Goal: Task Accomplishment & Management: Complete application form

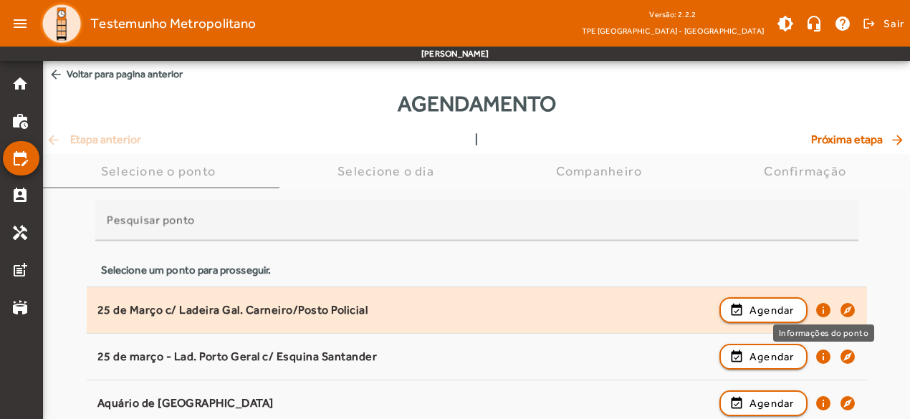
click at [824, 310] on mat-icon "info" at bounding box center [822, 310] width 17 height 17
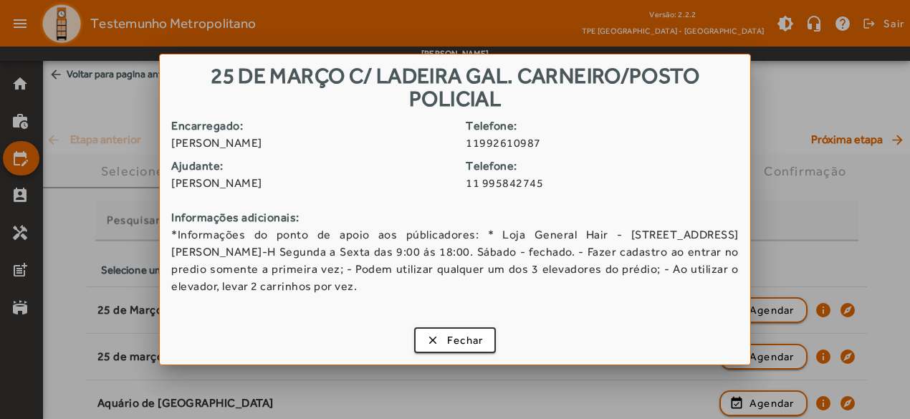
drag, startPoint x: 176, startPoint y: 233, endPoint x: 354, endPoint y: 300, distance: 189.7
click at [354, 300] on div "Encarregado: [PERSON_NAME] de [PERSON_NAME] Telefone: 11992610987 Ajudante: [PE…" at bounding box center [455, 218] width 590 height 203
copy span "Informações do ponto de apoio aos públicadores: * Loja General Hair - [STREET_A…"
click at [466, 337] on span "Fechar" at bounding box center [465, 340] width 37 height 16
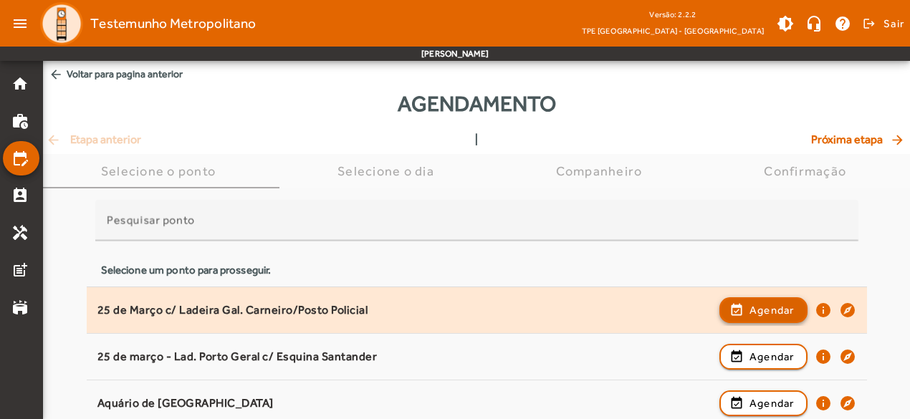
click at [768, 313] on span "Agendar" at bounding box center [771, 310] width 45 height 17
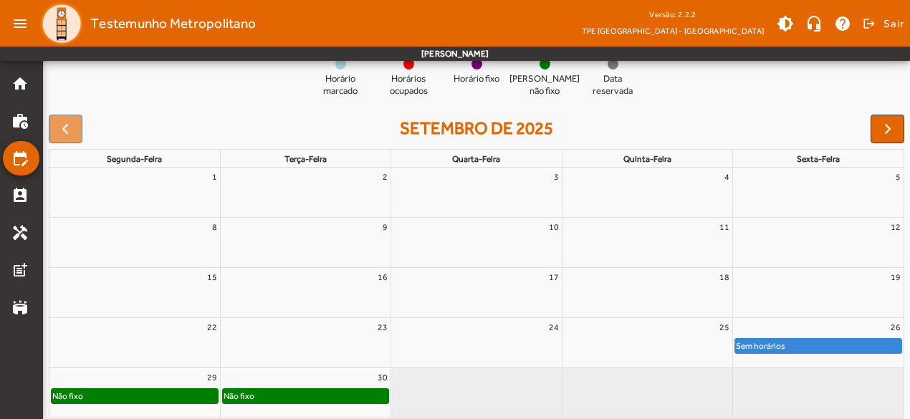
scroll to position [158, 0]
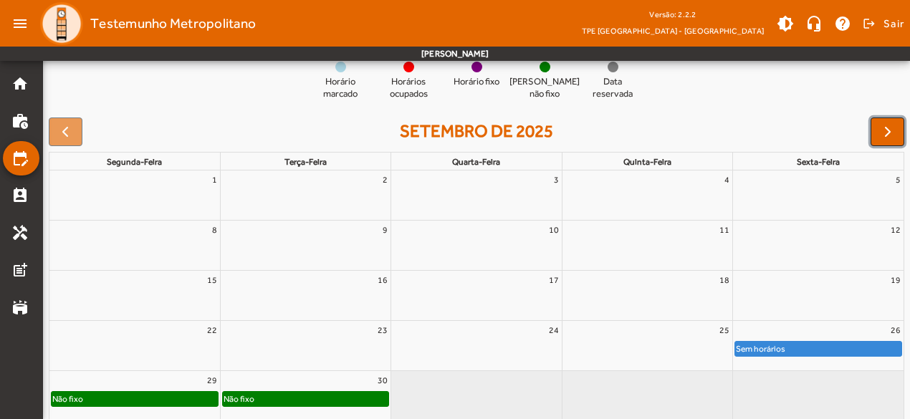
click at [880, 123] on span "button" at bounding box center [887, 131] width 17 height 17
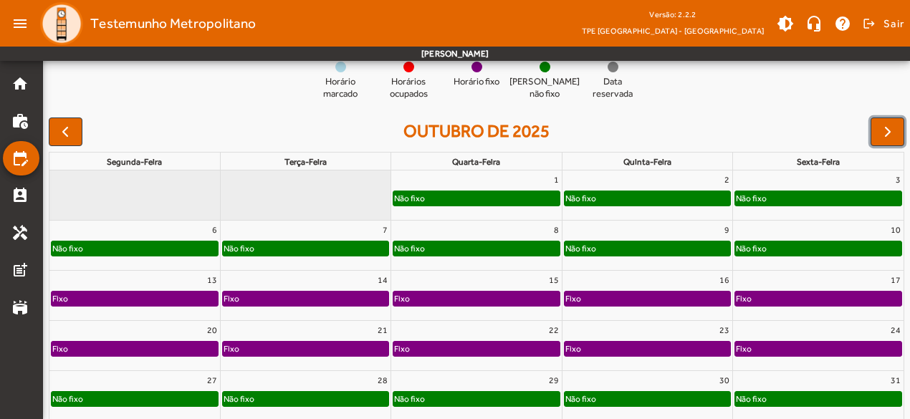
click at [593, 244] on div "Não fixo" at bounding box center [580, 248] width 32 height 14
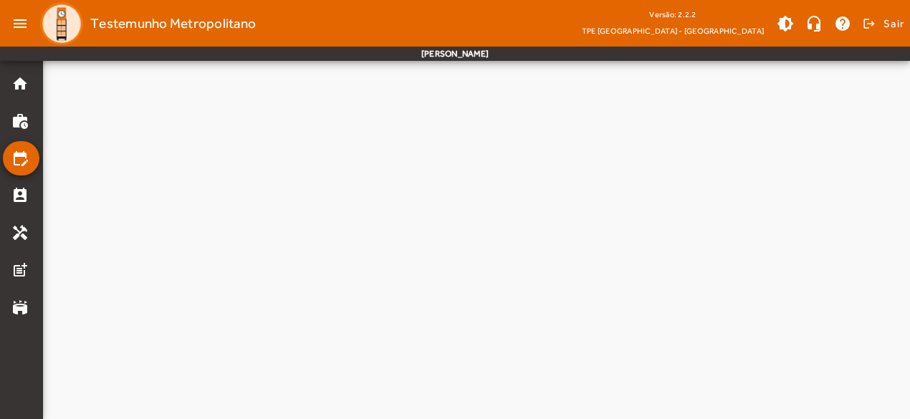
scroll to position [0, 0]
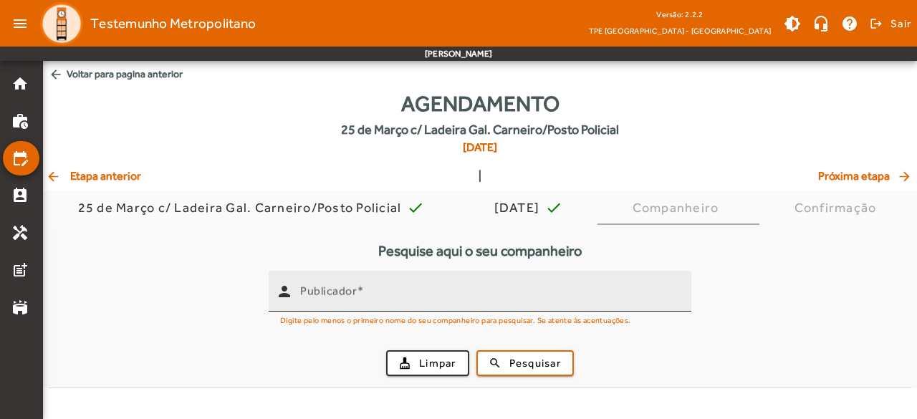
click at [438, 283] on div "Publicador" at bounding box center [490, 291] width 380 height 41
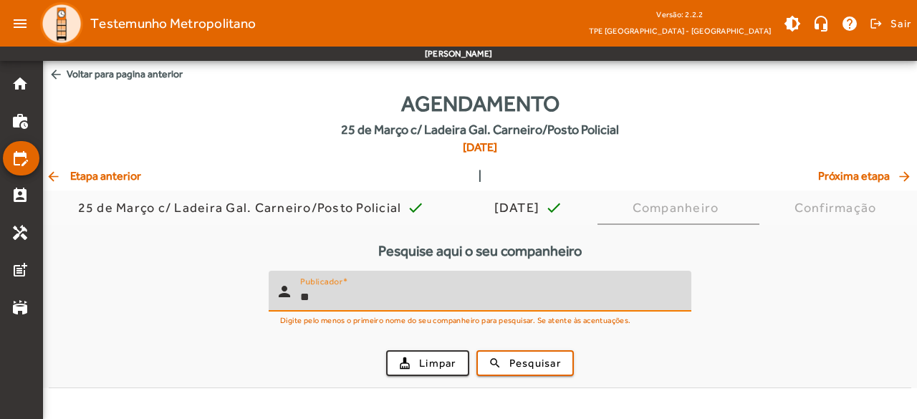
type input "*"
click at [511, 352] on span "submit" at bounding box center [525, 363] width 95 height 34
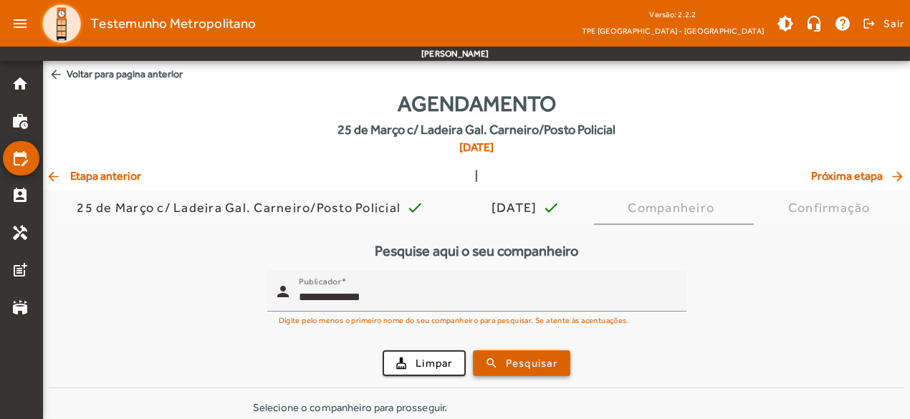
click at [511, 352] on span "submit" at bounding box center [521, 363] width 95 height 34
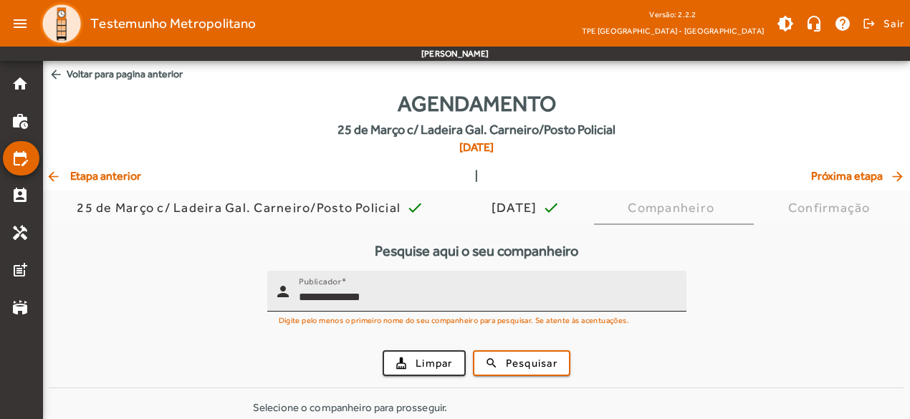
click at [382, 299] on input "**********" at bounding box center [487, 297] width 376 height 17
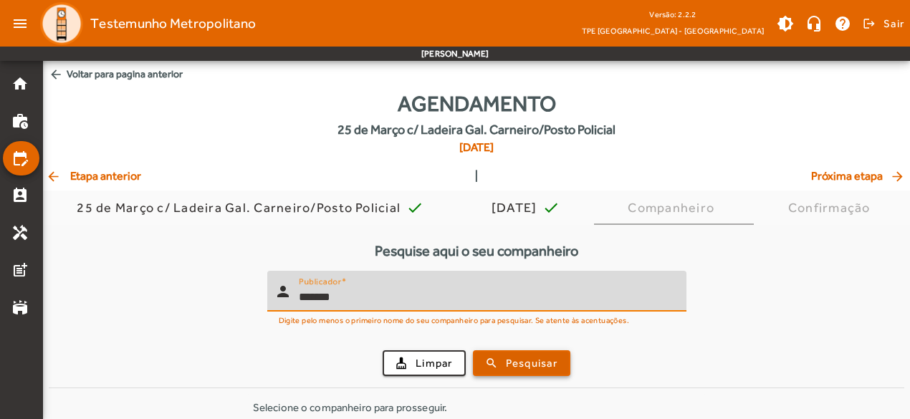
type input "*******"
click at [499, 358] on span "submit" at bounding box center [521, 363] width 95 height 34
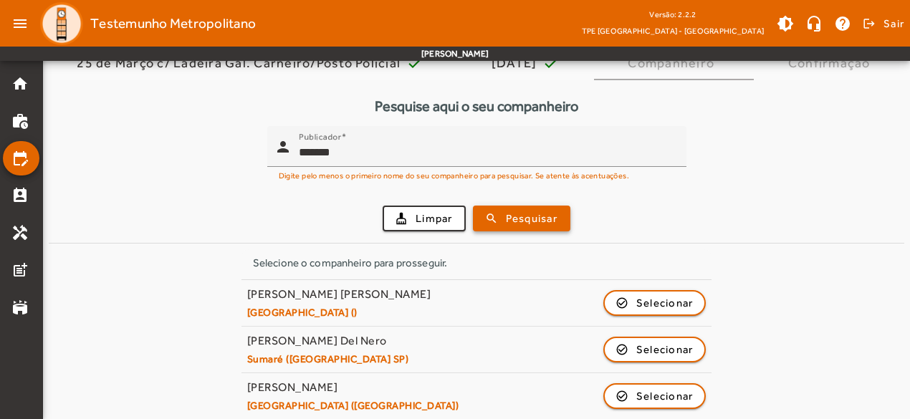
scroll to position [150, 0]
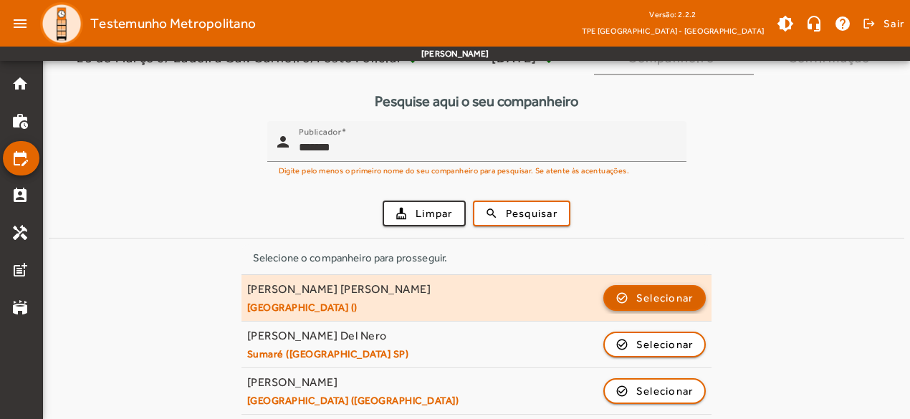
click at [678, 296] on span "Selecionar" at bounding box center [664, 297] width 57 height 17
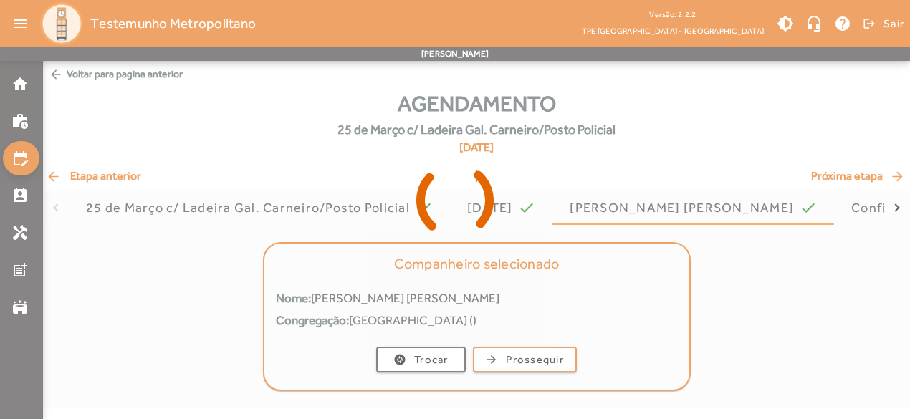
scroll to position [0, 0]
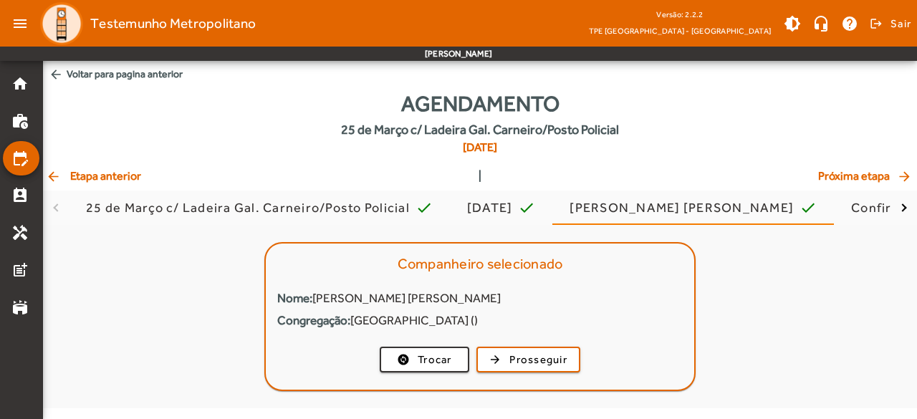
click at [845, 170] on span "Próxima etapa arrow_forward" at bounding box center [866, 176] width 96 height 17
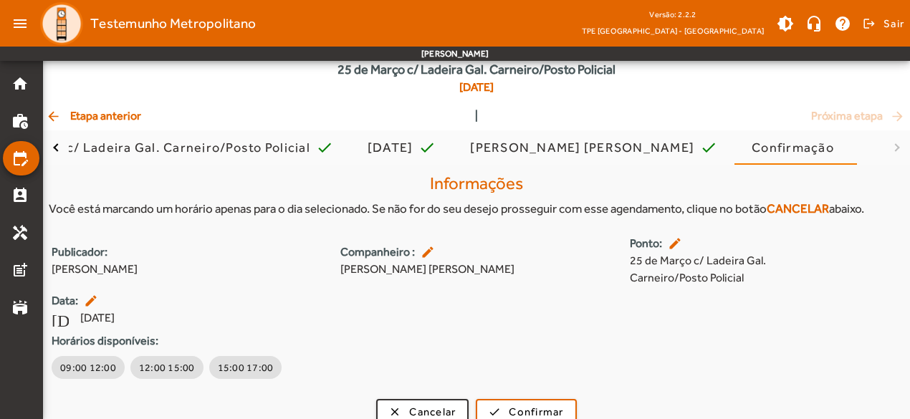
scroll to position [77, 0]
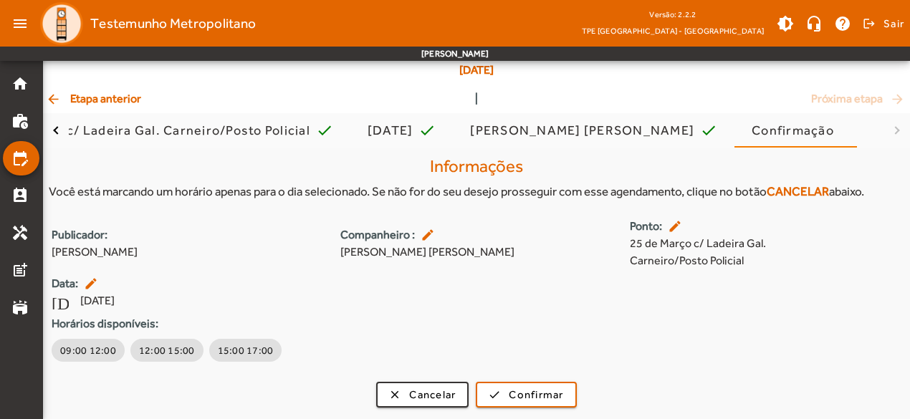
click at [55, 97] on mat-icon "arrow_back" at bounding box center [54, 99] width 17 height 14
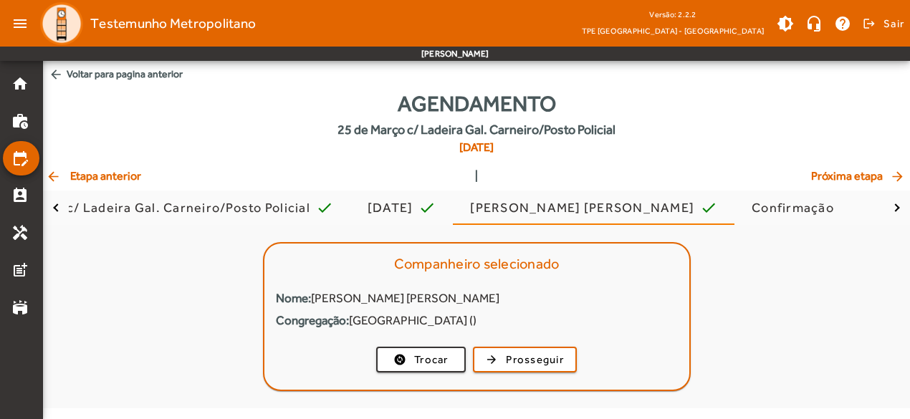
scroll to position [0, 0]
click at [76, 171] on span "arrow_back Etapa anterior" at bounding box center [93, 176] width 95 height 17
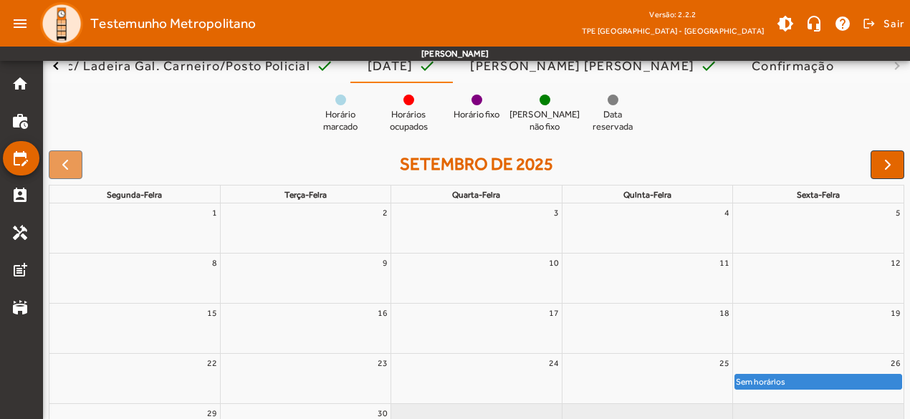
scroll to position [145, 0]
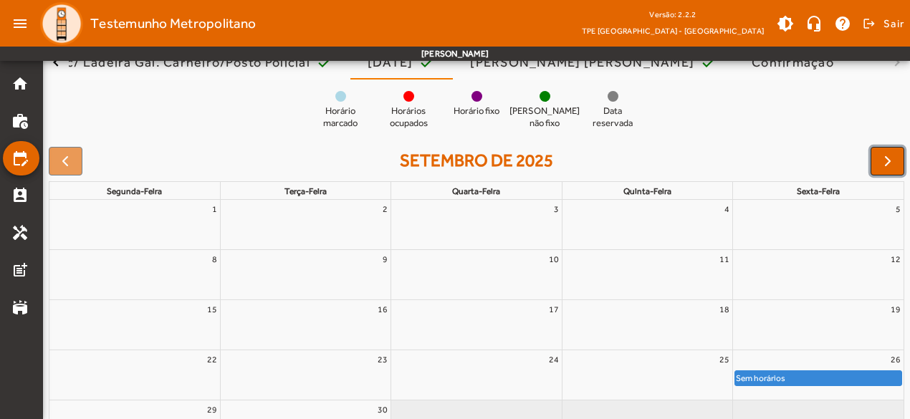
click at [883, 163] on span "button" at bounding box center [887, 161] width 17 height 17
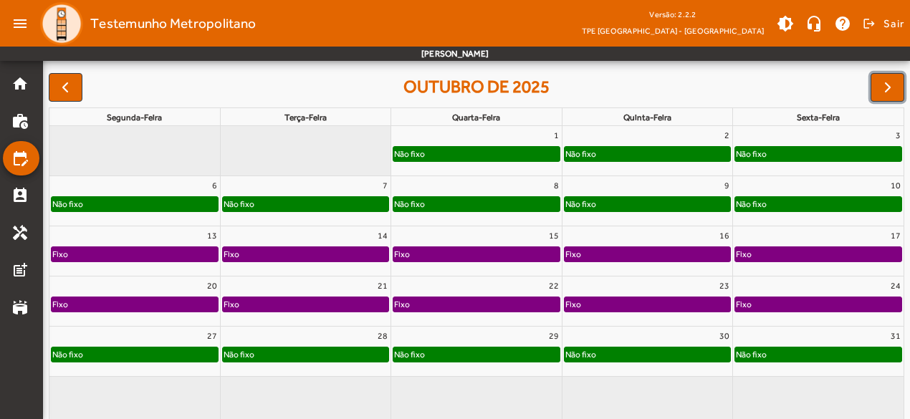
scroll to position [232, 0]
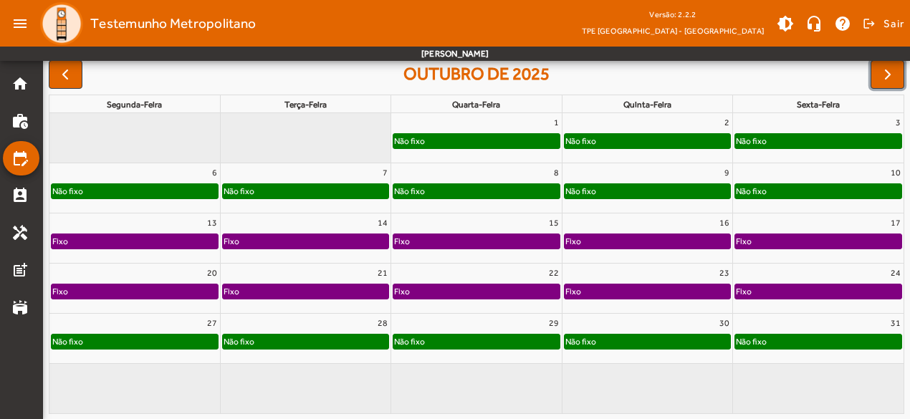
click at [622, 236] on div "Fixo" at bounding box center [646, 241] width 165 height 14
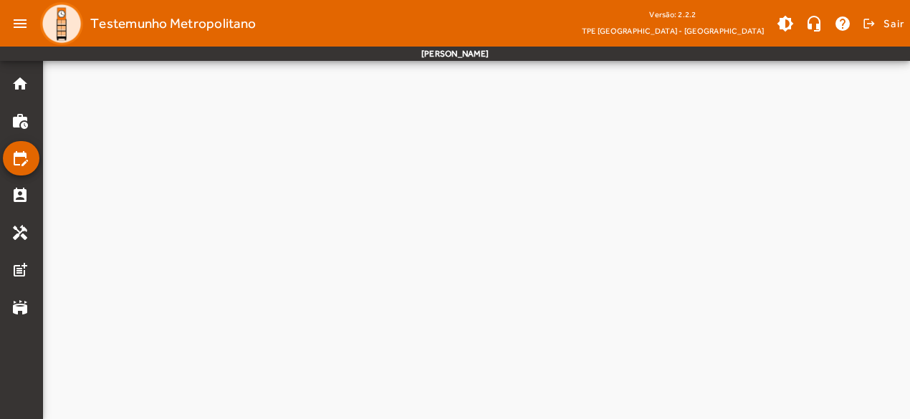
scroll to position [0, 0]
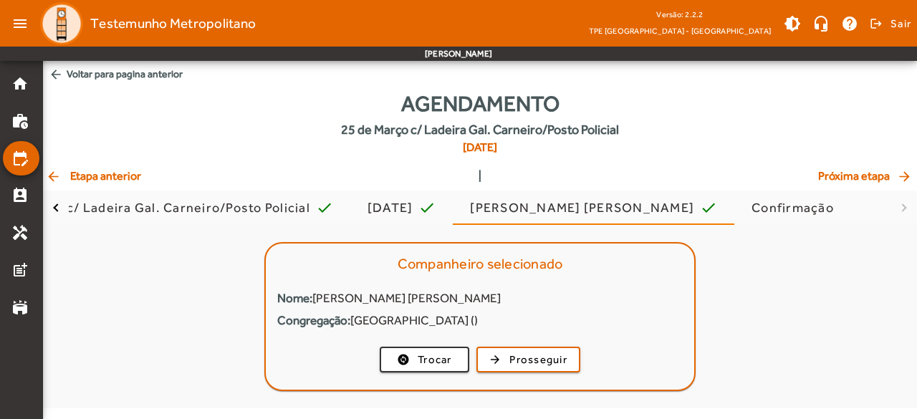
click at [824, 171] on span "Próxima etapa arrow_forward" at bounding box center [866, 176] width 96 height 17
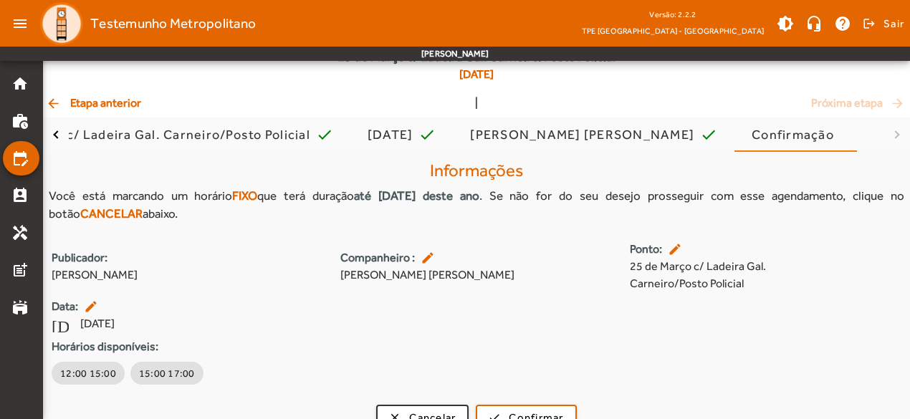
scroll to position [95, 0]
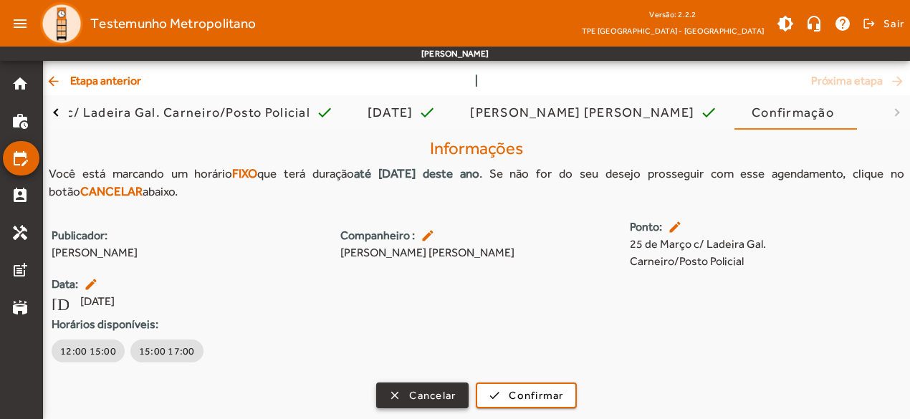
click at [414, 385] on span "button" at bounding box center [422, 395] width 90 height 34
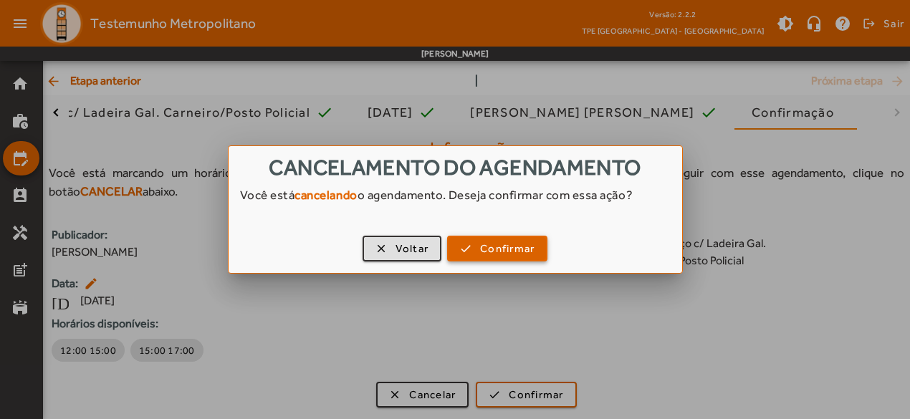
click at [472, 243] on span "button" at bounding box center [496, 248] width 97 height 34
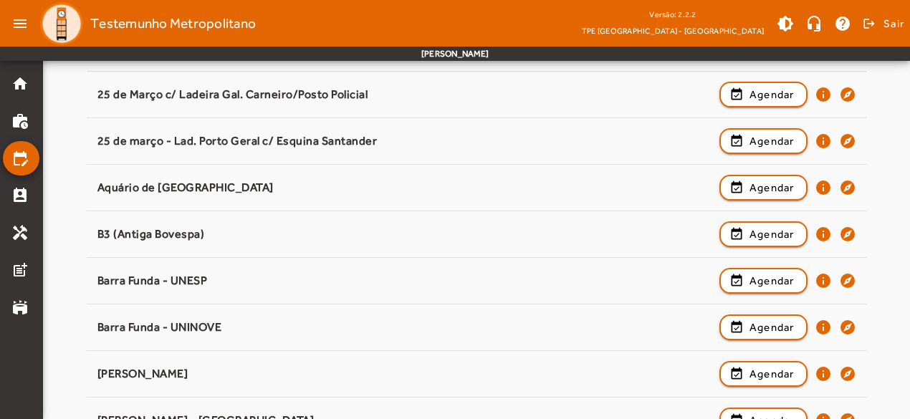
scroll to position [211, 0]
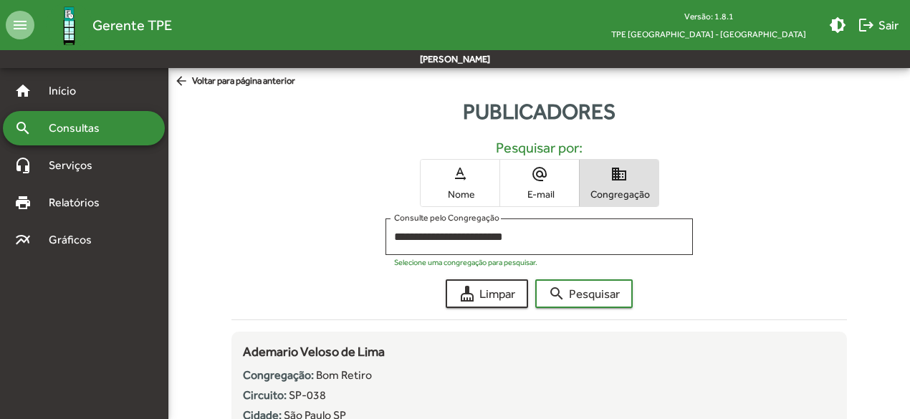
scroll to position [4555, 0]
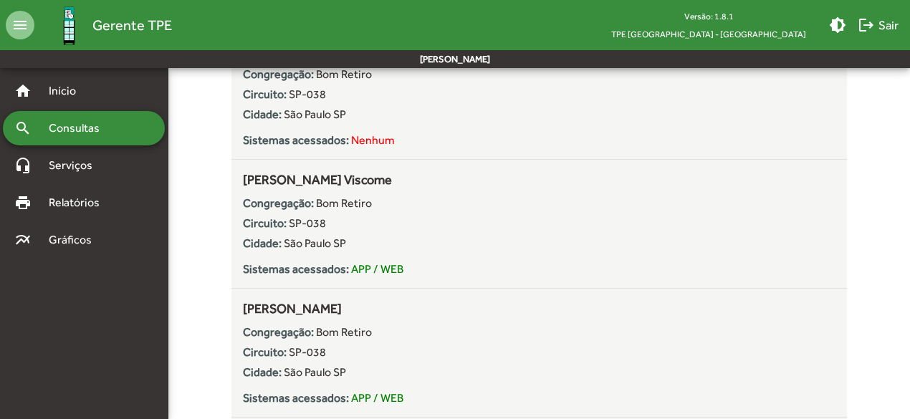
click at [47, 127] on span "Consultas" at bounding box center [79, 128] width 78 height 17
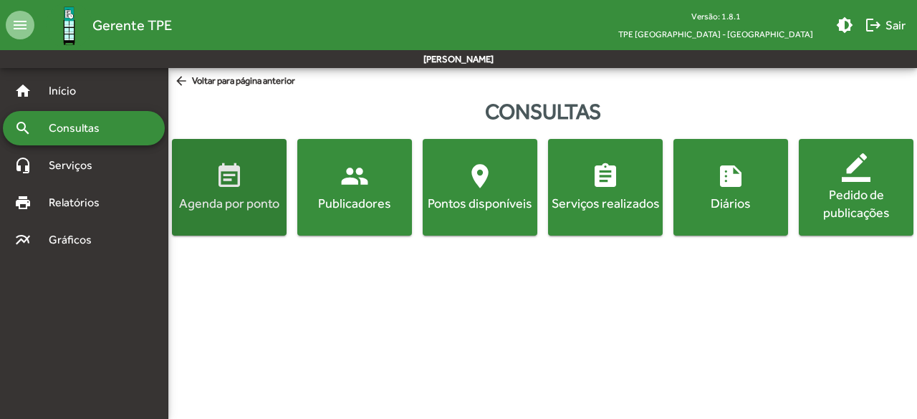
click at [206, 193] on span "event_note Agenda por ponto" at bounding box center [229, 187] width 109 height 50
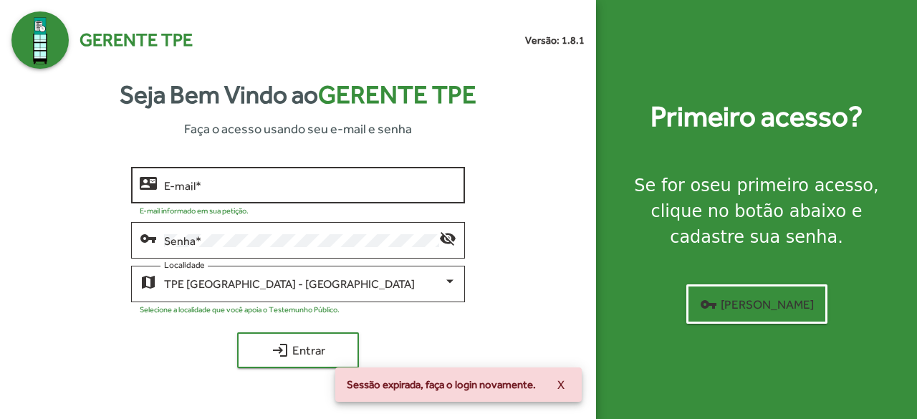
click at [218, 187] on input "E-mail *" at bounding box center [310, 185] width 293 height 13
